Goal: Task Accomplishment & Management: Manage account settings

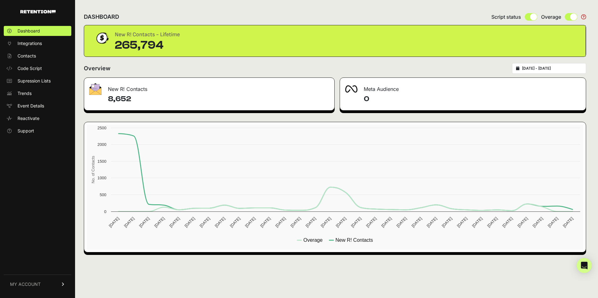
drag, startPoint x: 35, startPoint y: 282, endPoint x: 46, endPoint y: 280, distance: 11.8
click at [35, 282] on span "MY ACCOUNT" at bounding box center [25, 284] width 31 height 6
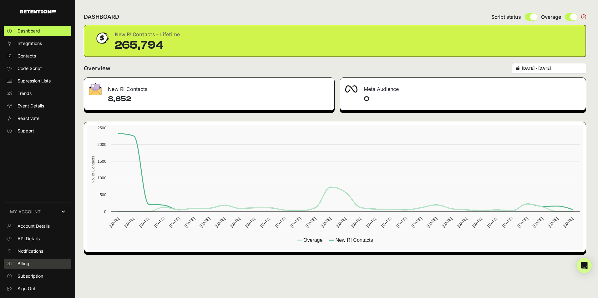
click at [26, 260] on link "Billing" at bounding box center [38, 264] width 68 height 10
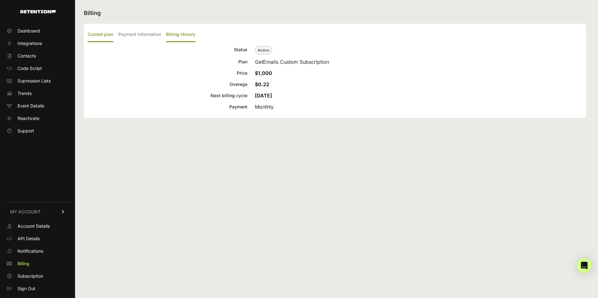
click at [179, 33] on label "Billing History" at bounding box center [180, 35] width 29 height 15
click at [0, 0] on input "Billing History" at bounding box center [0, 0] width 0 height 0
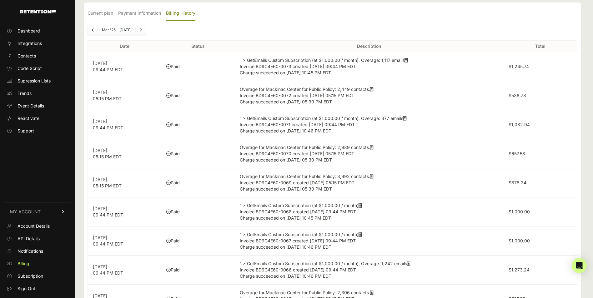
scroll to position [31, 0]
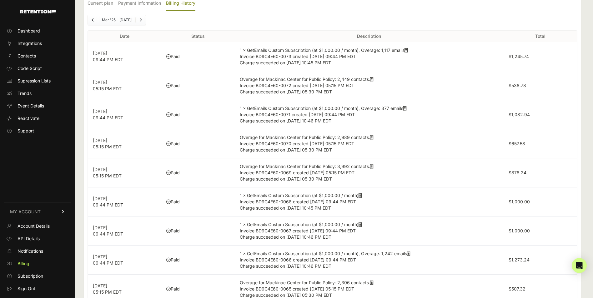
click at [374, 167] on icon at bounding box center [371, 166] width 3 height 4
